Goal: Task Accomplishment & Management: Manage account settings

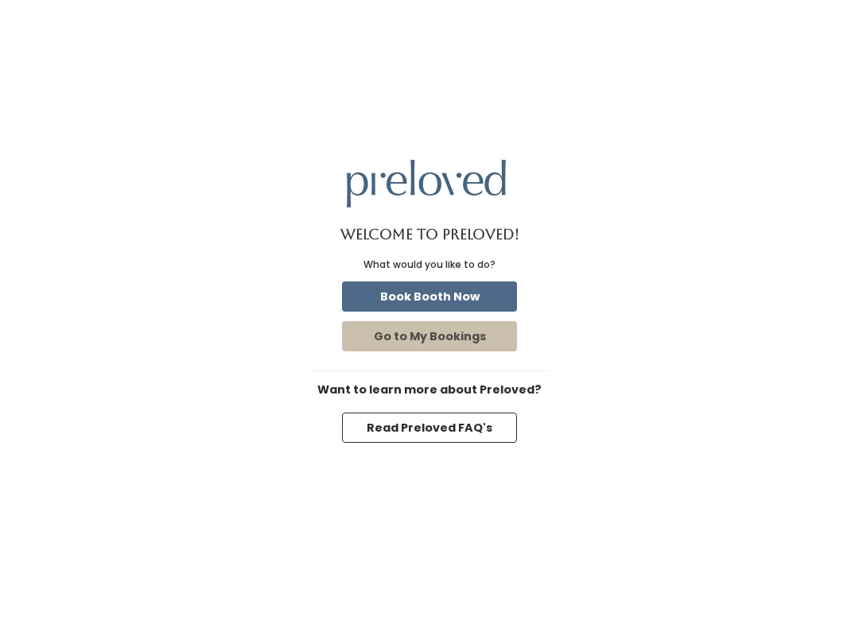
click at [413, 340] on button "Go to My Bookings" at bounding box center [429, 336] width 175 height 30
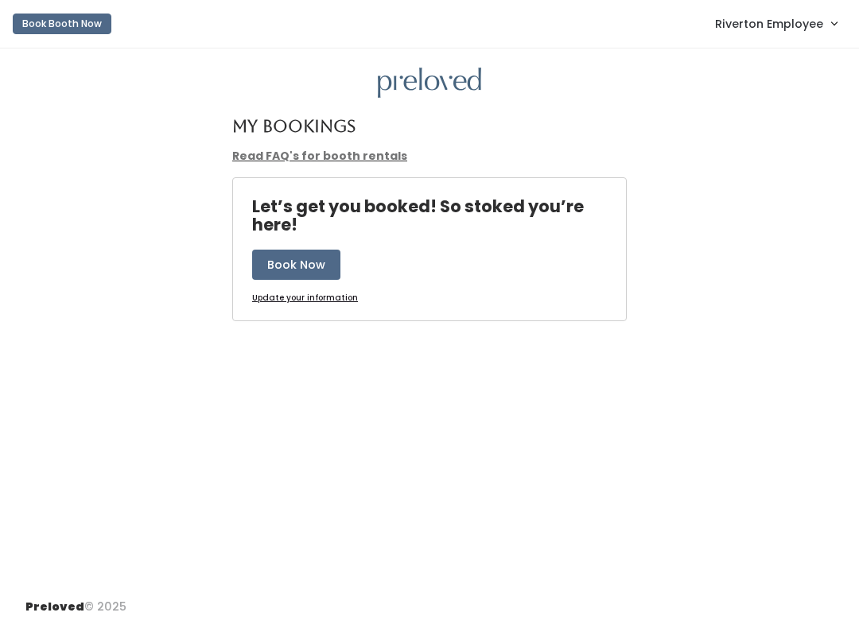
click at [762, 20] on span "Riverton Employee" at bounding box center [769, 23] width 108 height 17
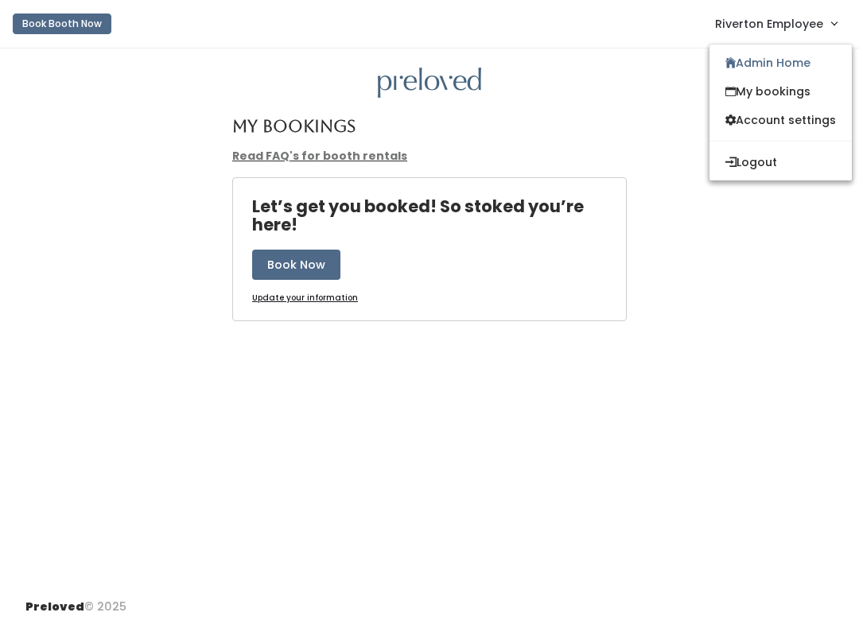
click at [788, 61] on link "Admin Home" at bounding box center [780, 63] width 142 height 29
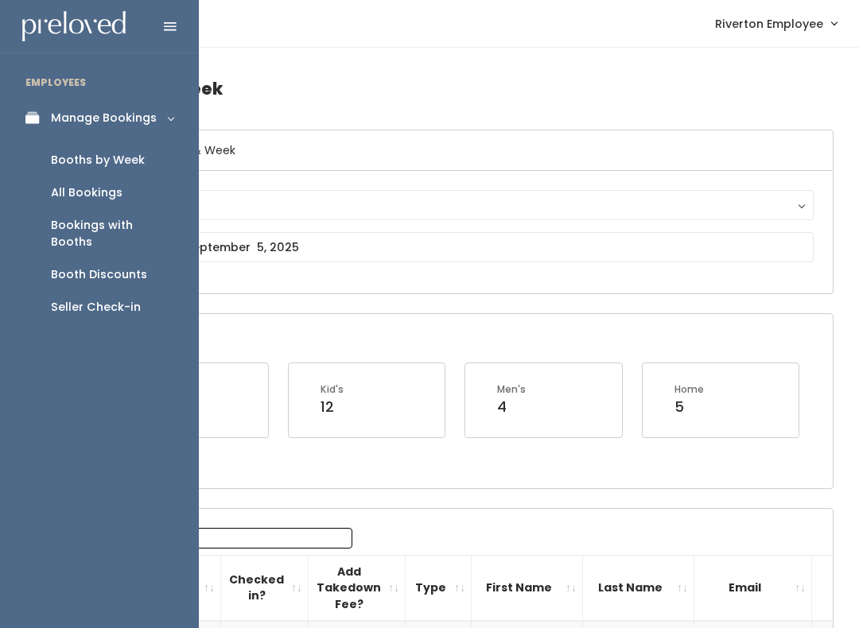
click at [122, 121] on div "Manage Bookings" at bounding box center [104, 118] width 106 height 17
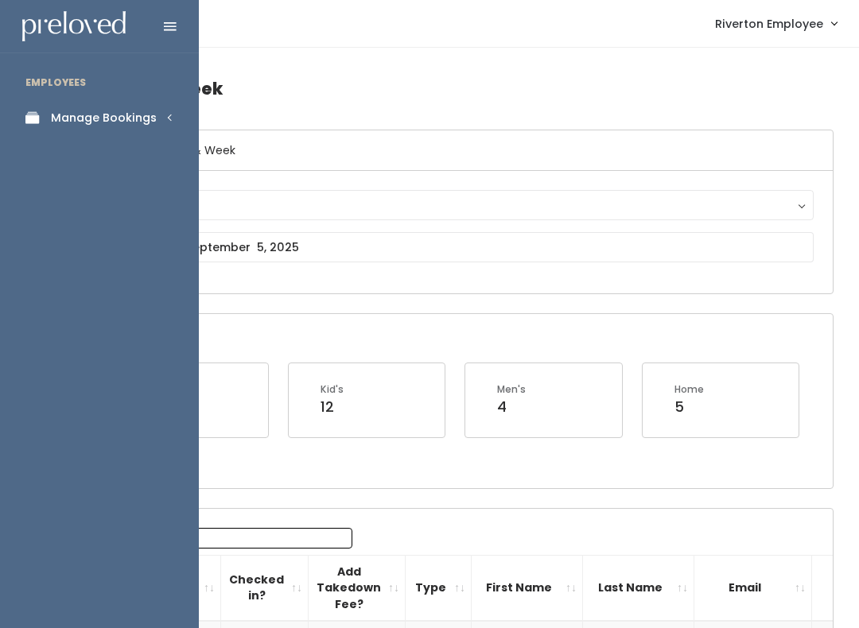
click at [107, 126] on link "Manage Bookings" at bounding box center [99, 118] width 199 height 36
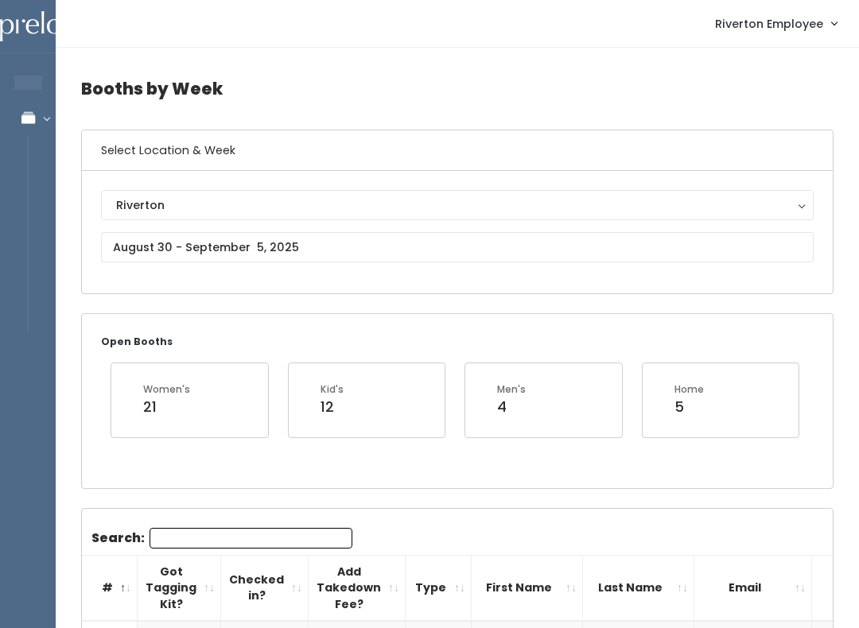
click at [303, 159] on h6 "Select Location & Week" at bounding box center [457, 150] width 751 height 41
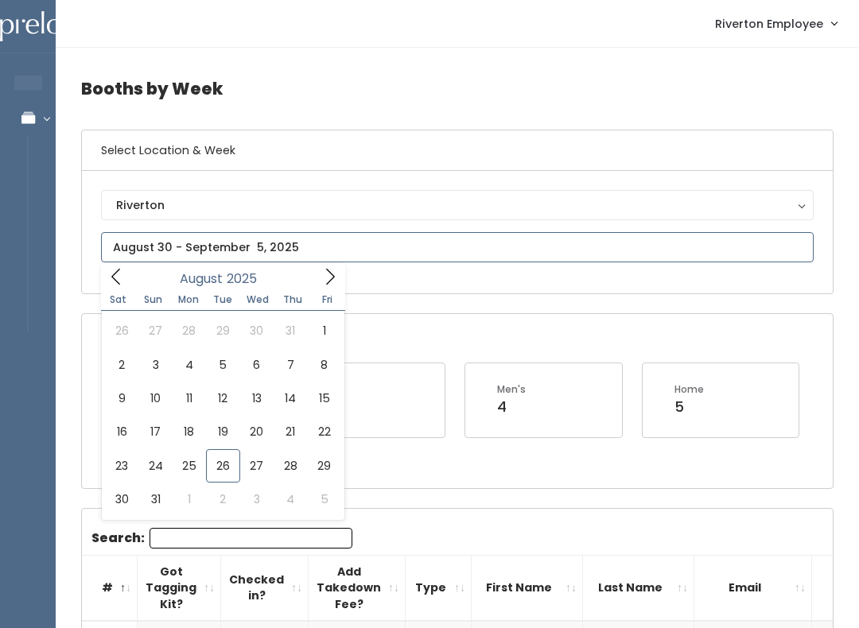
click at [233, 244] on input "text" at bounding box center [457, 247] width 712 height 30
type input "August 23 to August 29"
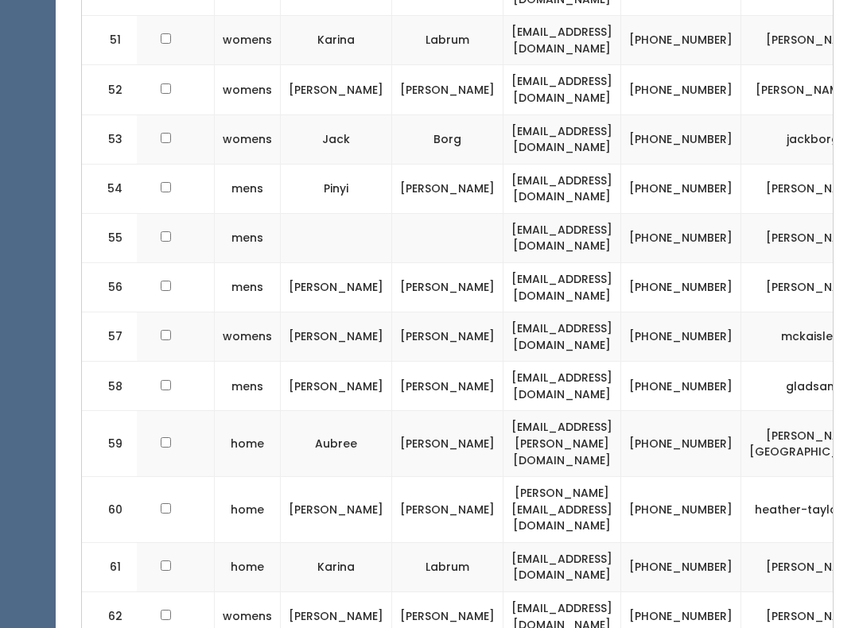
scroll to position [0, 190]
